Goal: Check status: Check status

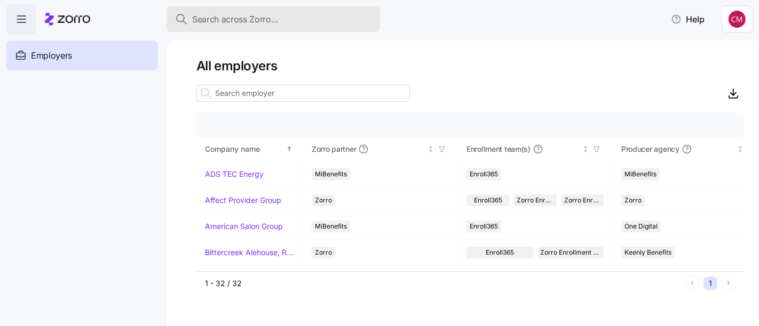
click at [239, 24] on span "Search across Zorro..." at bounding box center [235, 19] width 86 height 13
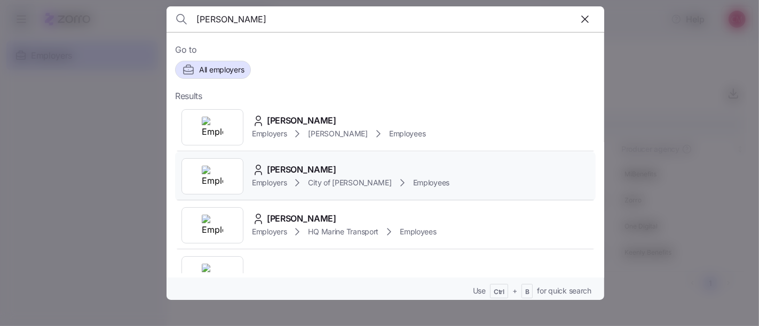
type input "[PERSON_NAME]"
click at [216, 173] on img at bounding box center [212, 176] width 21 height 21
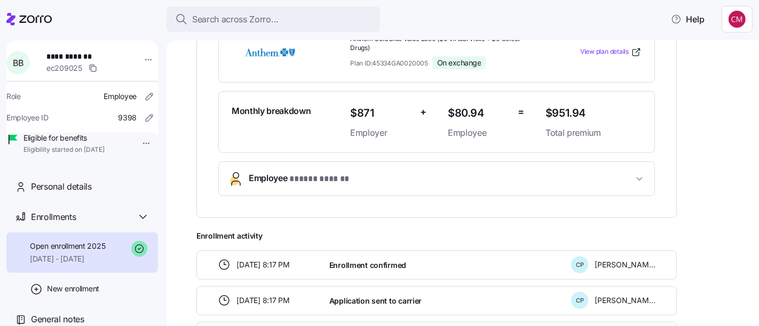
scroll to position [275, 0]
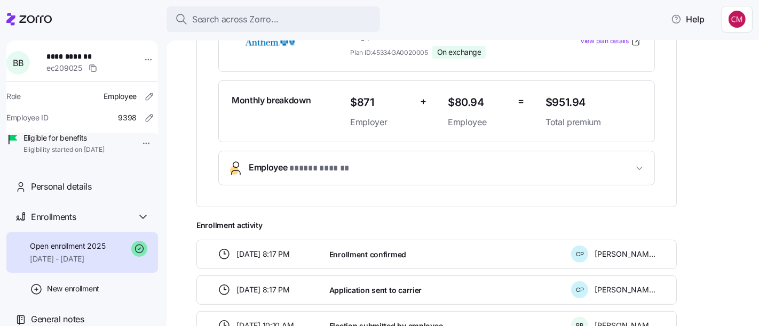
click at [483, 166] on span "Employee * ***** ****** *" at bounding box center [441, 168] width 384 height 14
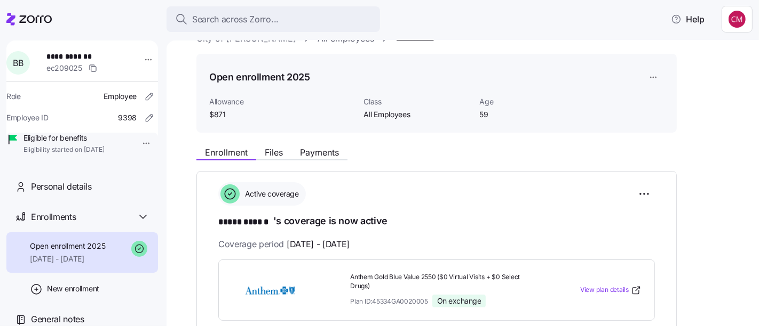
scroll to position [17, 0]
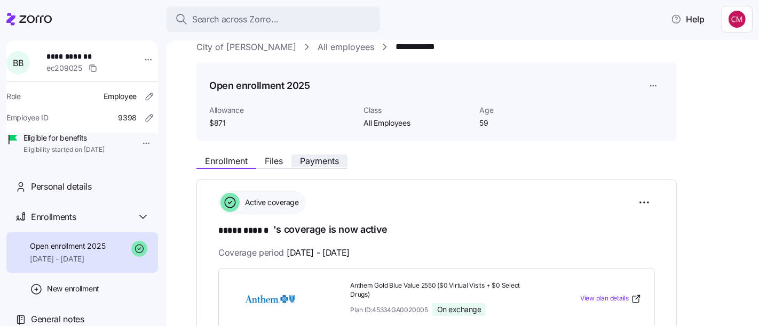
click at [320, 162] on span "Payments" at bounding box center [319, 161] width 39 height 9
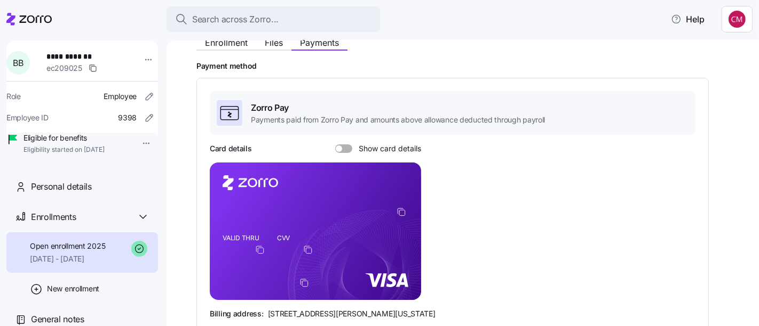
scroll to position [139, 0]
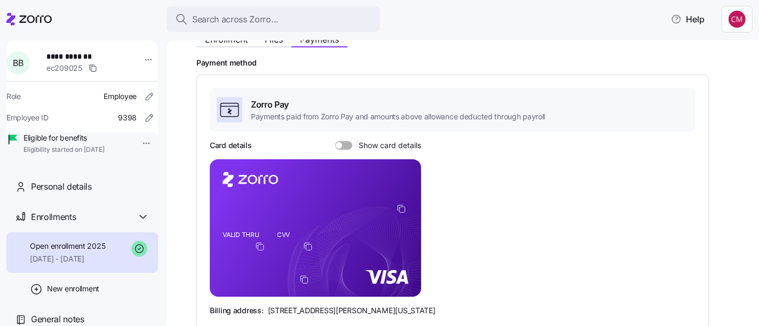
click at [342, 145] on span at bounding box center [347, 145] width 11 height 9
click at [335, 141] on input "Show card details" at bounding box center [335, 141] width 0 height 0
click at [345, 148] on span at bounding box center [340, 145] width 11 height 9
click at [335, 141] on input "Show card details" at bounding box center [335, 141] width 0 height 0
click at [400, 207] on icon "copy-to-clipboard" at bounding box center [401, 209] width 10 height 10
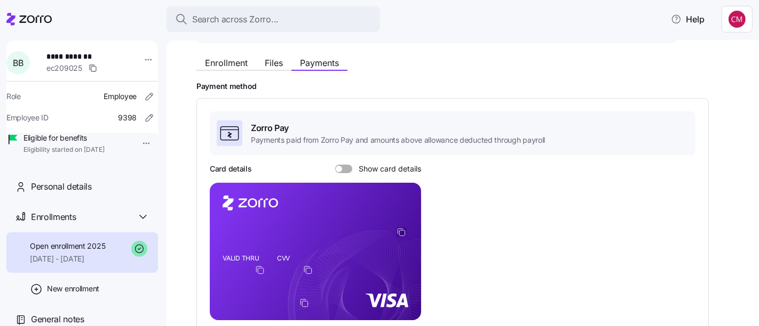
scroll to position [0, 0]
